Goal: Communication & Community: Answer question/provide support

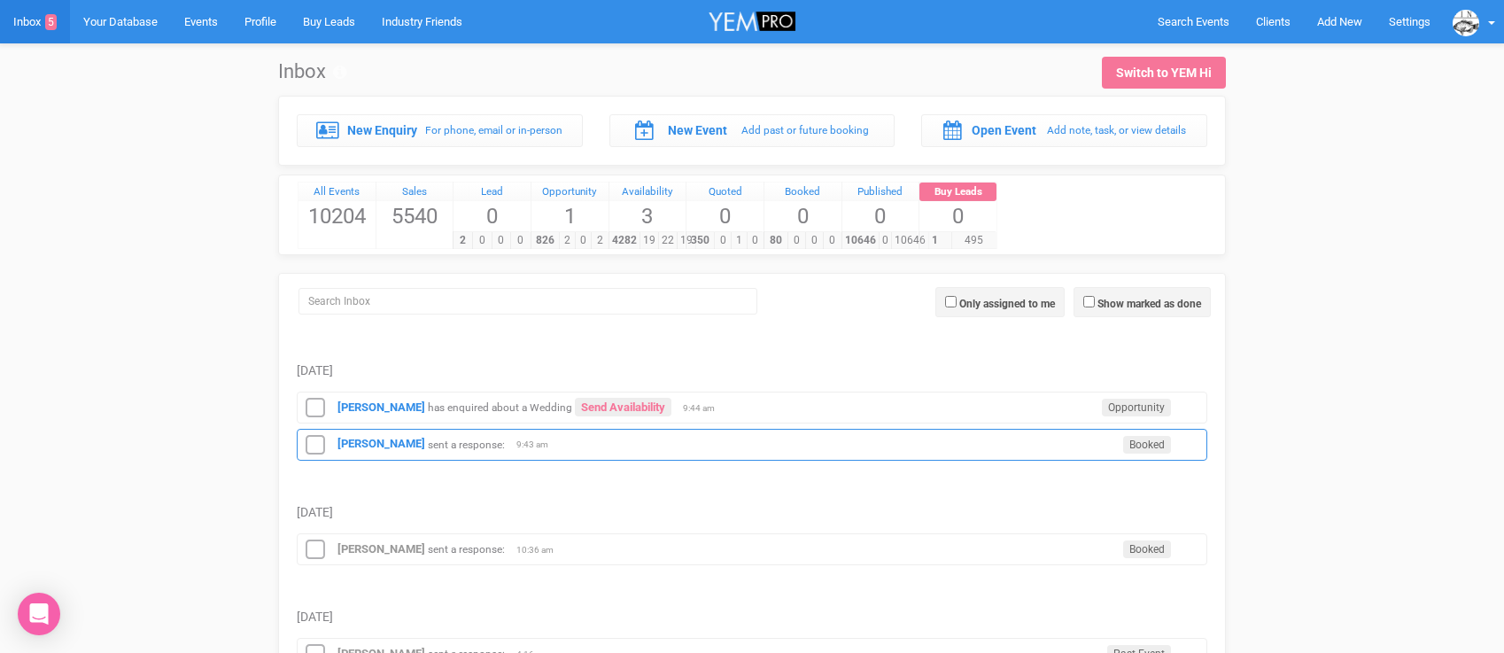
click at [366, 435] on div "[PERSON_NAME] sent a response: Booked 9:43 am" at bounding box center [752, 445] width 910 height 32
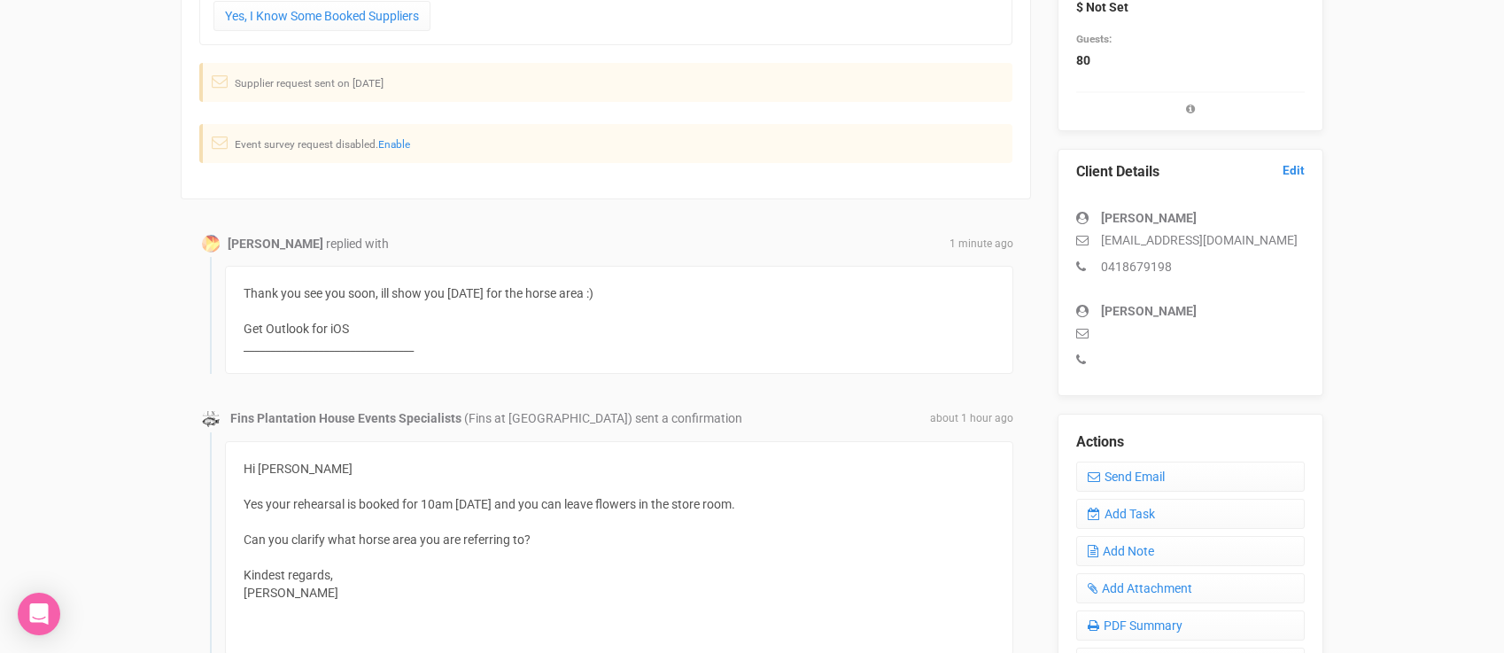
scroll to position [346, 0]
click at [1099, 470] on icon at bounding box center [1093, 474] width 12 height 12
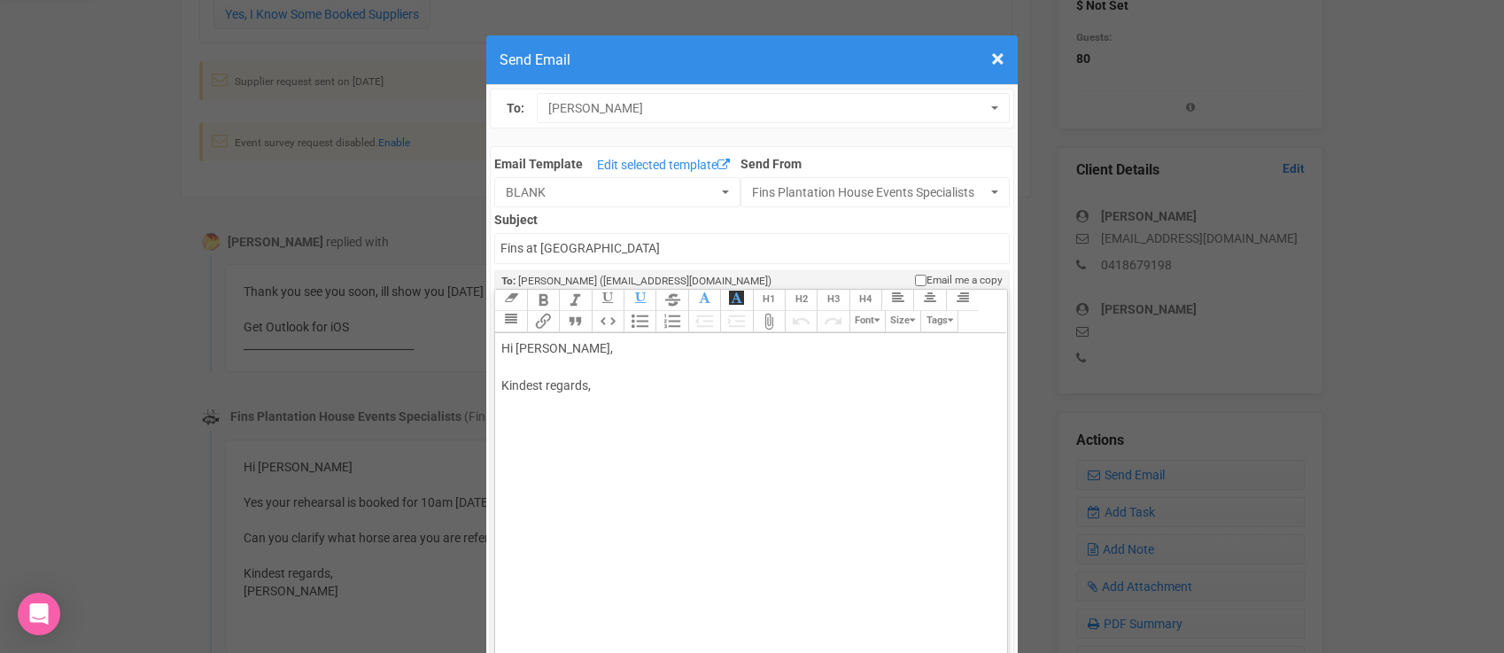
drag, startPoint x: 549, startPoint y: 344, endPoint x: 605, endPoint y: 341, distance: 55.9
click at [603, 342] on div "Hi [PERSON_NAME], Kindest regards," at bounding box center [747, 385] width 492 height 93
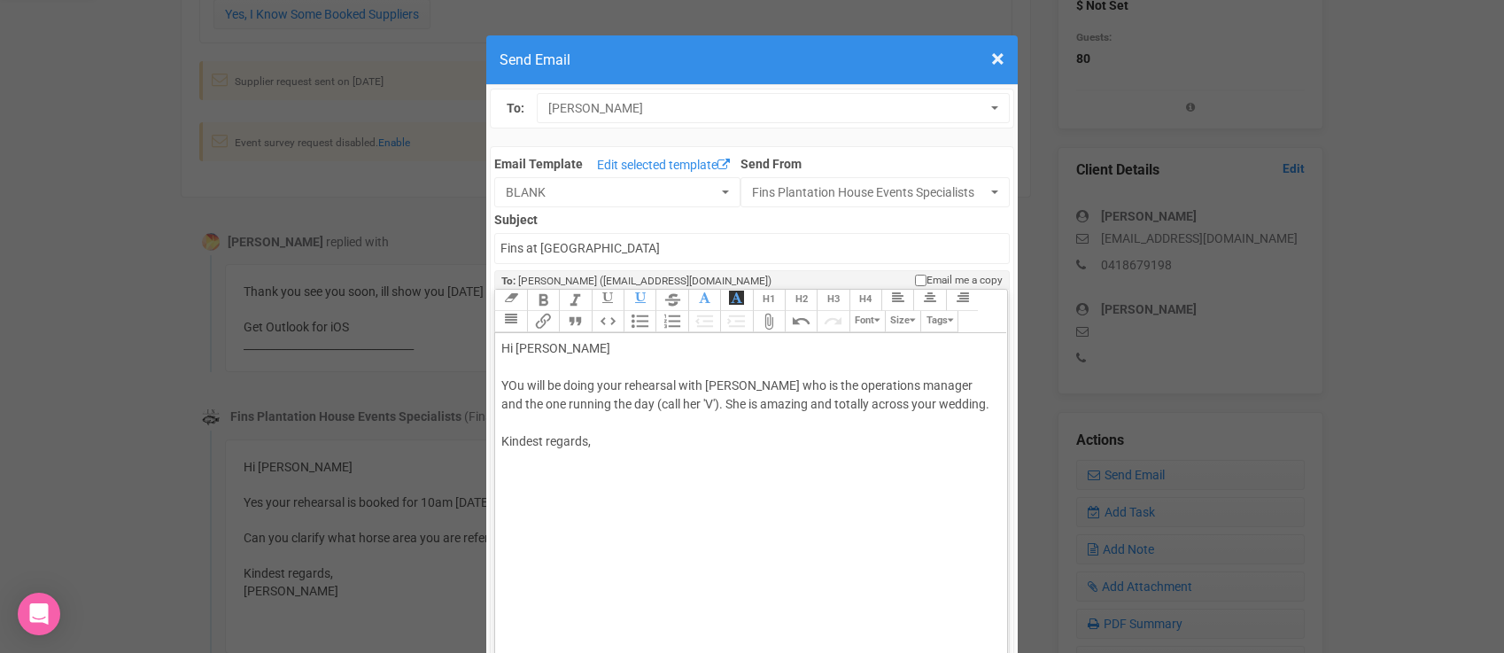
click at [514, 381] on div "Hi [PERSON_NAME] will be doing your rehearsal with [PERSON_NAME] who is the ope…" at bounding box center [747, 413] width 492 height 149
click at [931, 409] on div "Hi [PERSON_NAME] You will be doing your rehearsal with [PERSON_NAME] who is the…" at bounding box center [747, 413] width 492 height 149
click at [817, 440] on div "Hi [PERSON_NAME] You will be doing your rehearsal with [PERSON_NAME] who is the…" at bounding box center [747, 432] width 492 height 186
click at [743, 509] on div "Hi [PERSON_NAME] You will be doing your rehearsal with [PERSON_NAME] who is the…" at bounding box center [747, 441] width 492 height 205
type trix-editor "<div>Hi [PERSON_NAME];<br><br>You will be doing your rehearsal with [PERSON_NAM…"
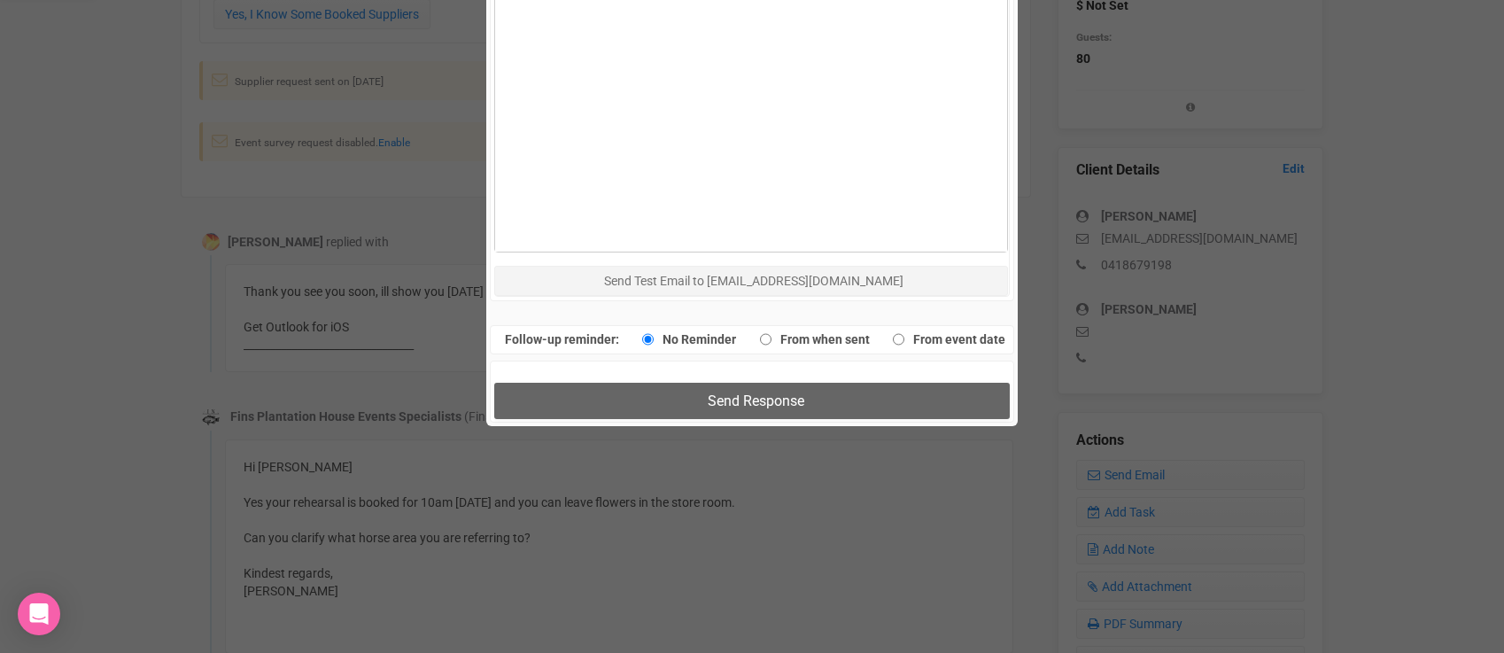
scroll to position [1032, 0]
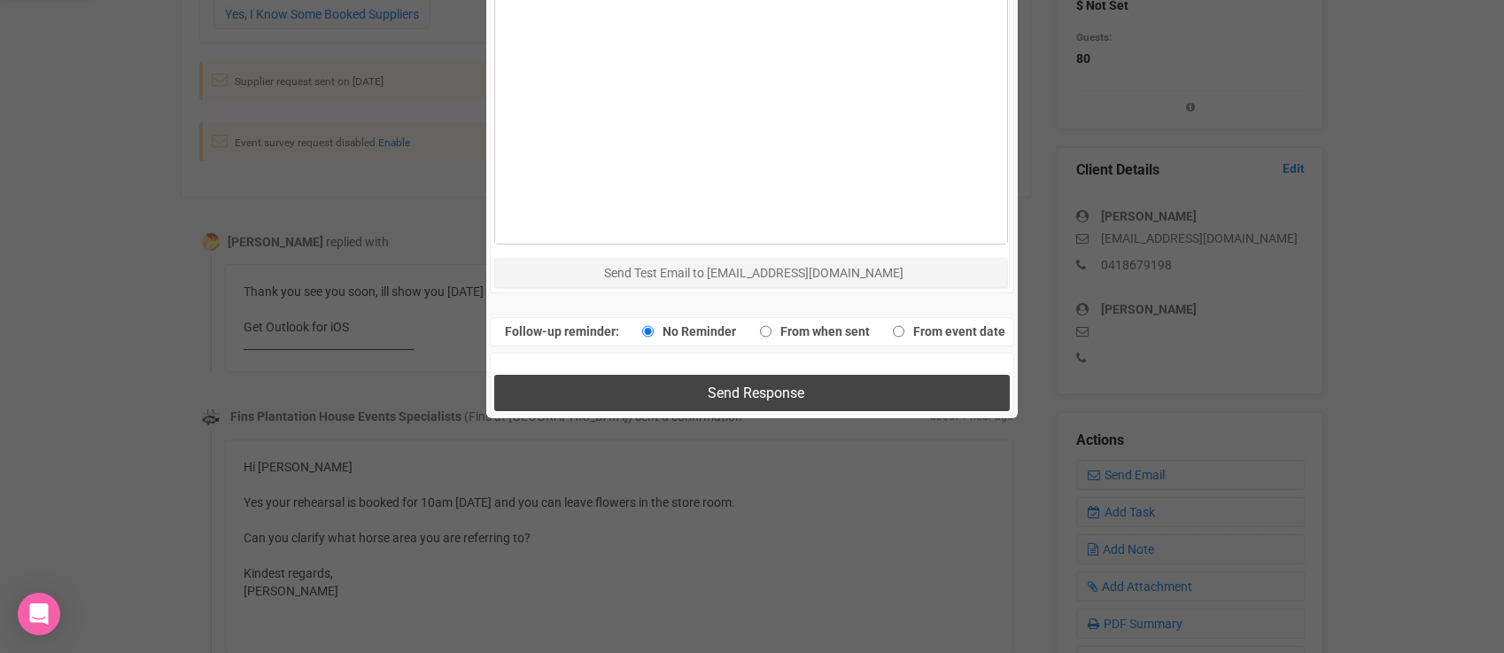
click at [746, 398] on span "Send Response" at bounding box center [755, 392] width 97 height 17
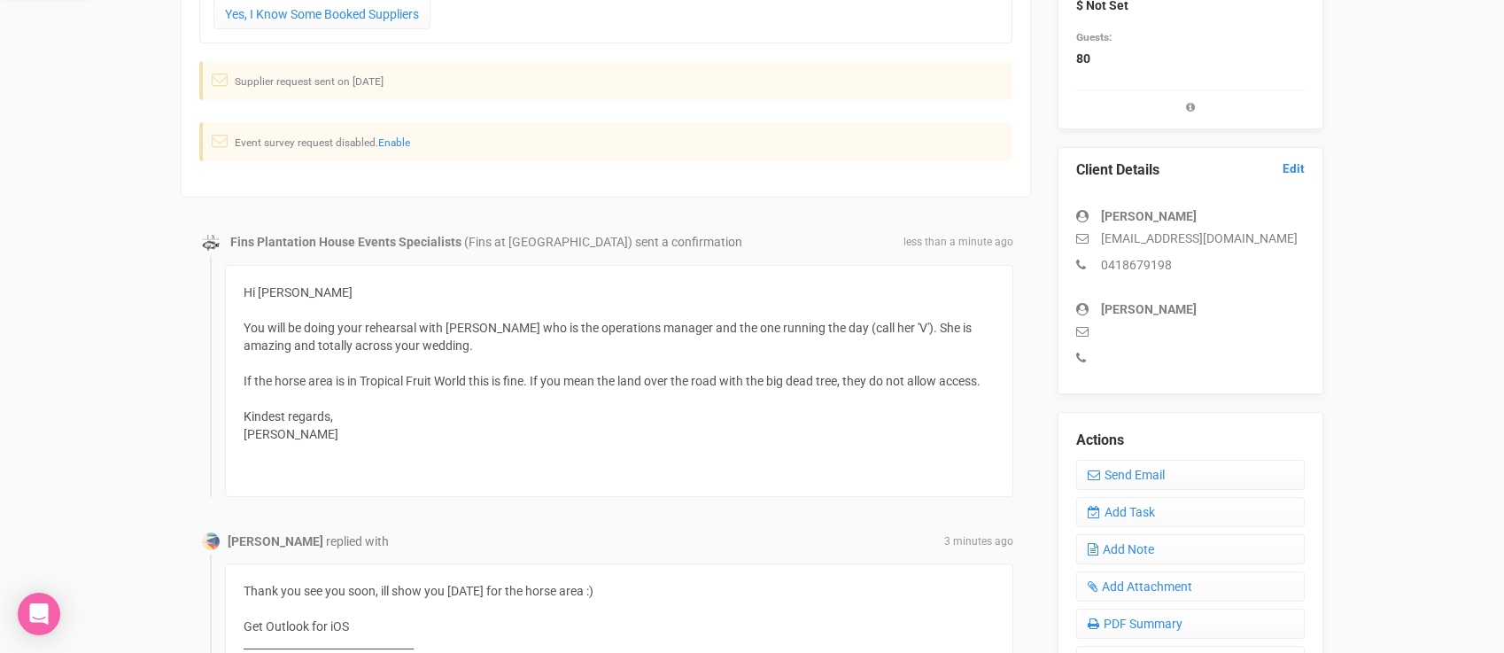
scroll to position [0, 0]
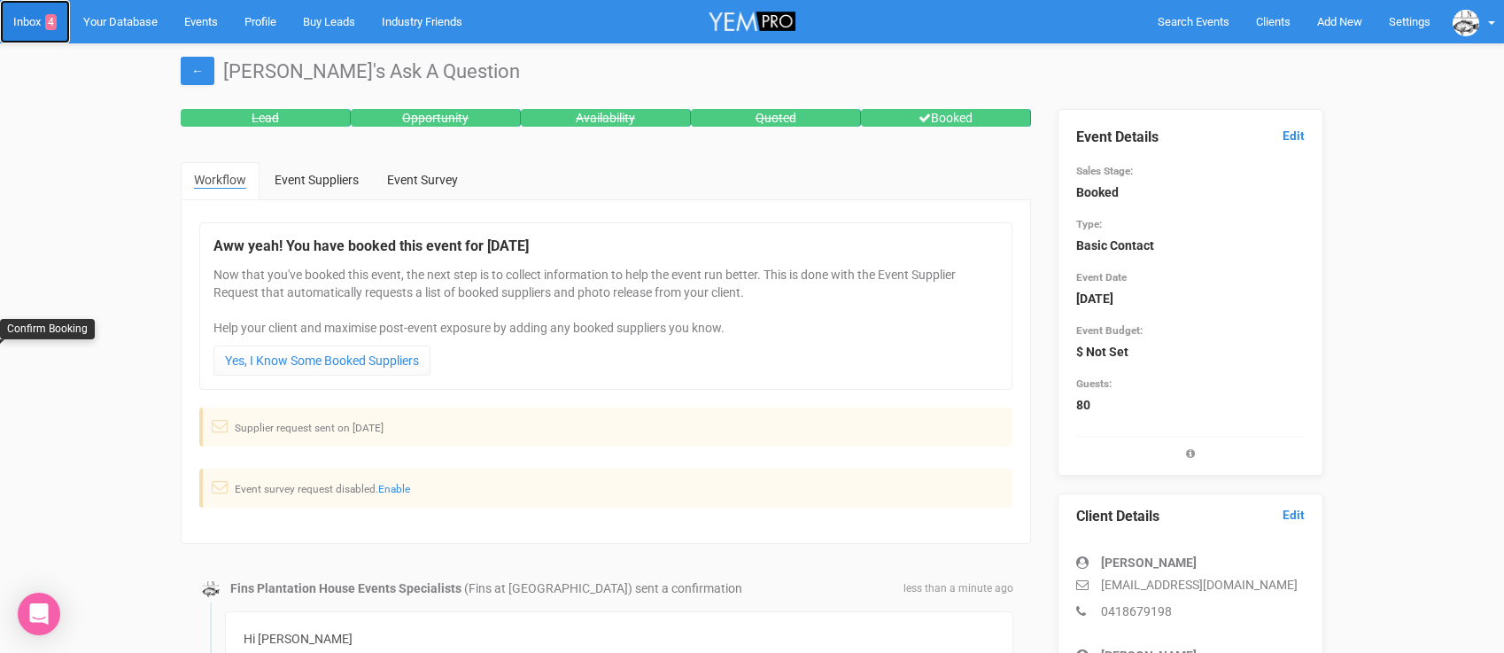
click at [12, 22] on link "Inbox 4" at bounding box center [35, 21] width 70 height 43
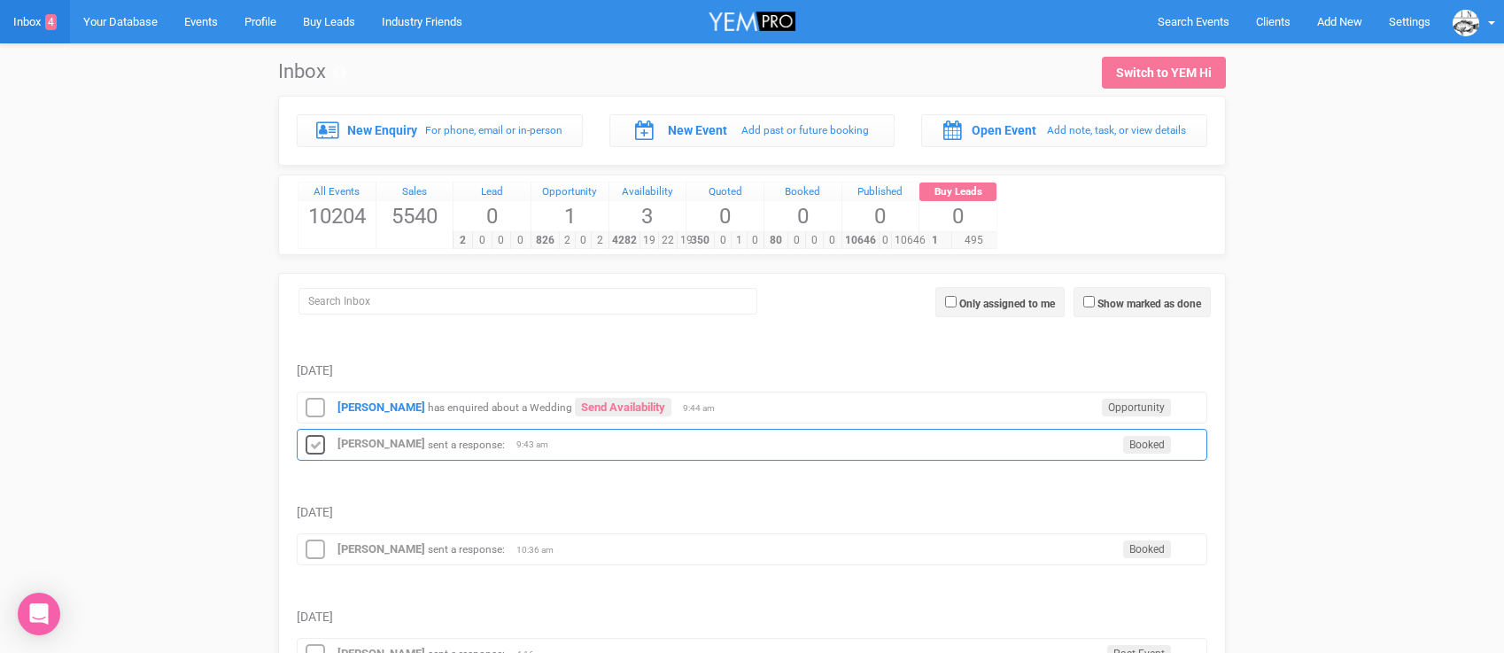
click at [305, 442] on icon at bounding box center [315, 445] width 27 height 23
